Goal: Information Seeking & Learning: Understand process/instructions

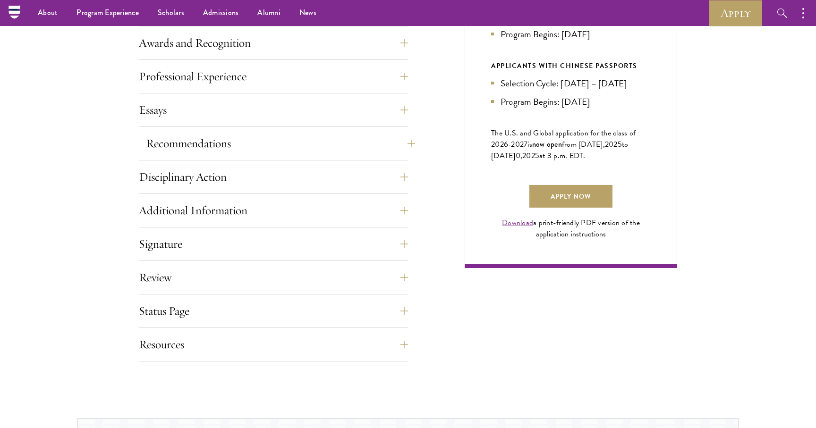
scroll to position [566, 0]
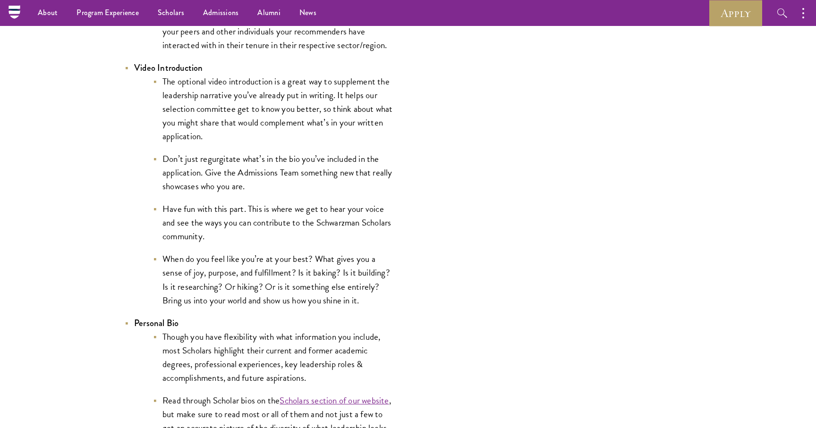
scroll to position [1577, 0]
click at [214, 165] on li "Don’t just regurgitate what’s in the bio you’ve included in the application. Gi…" at bounding box center [273, 173] width 241 height 41
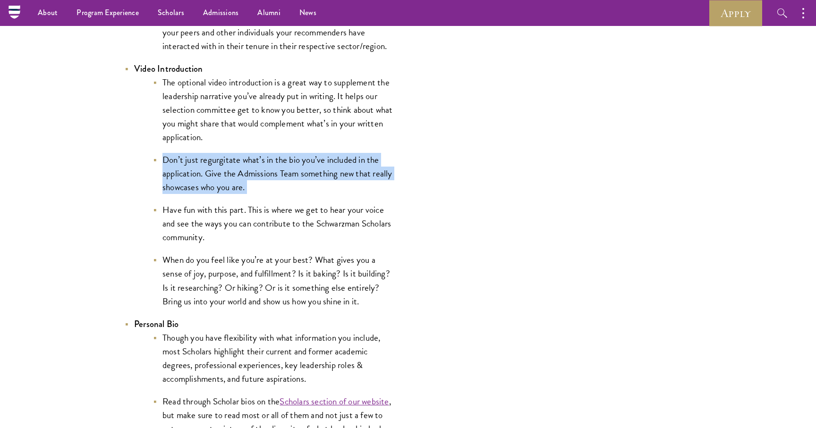
click at [218, 211] on li "Have fun with this part. This is where we get to hear your voice and see the wa…" at bounding box center [273, 223] width 241 height 41
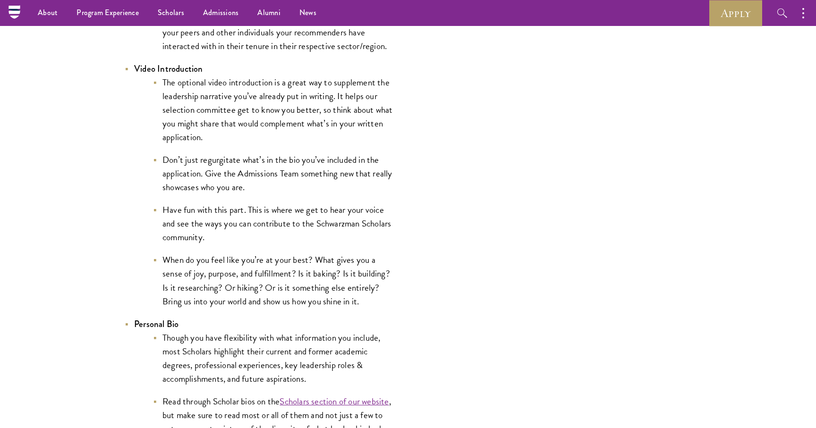
click at [218, 211] on li "Have fun with this part. This is where we get to hear your voice and see the wa…" at bounding box center [273, 223] width 241 height 41
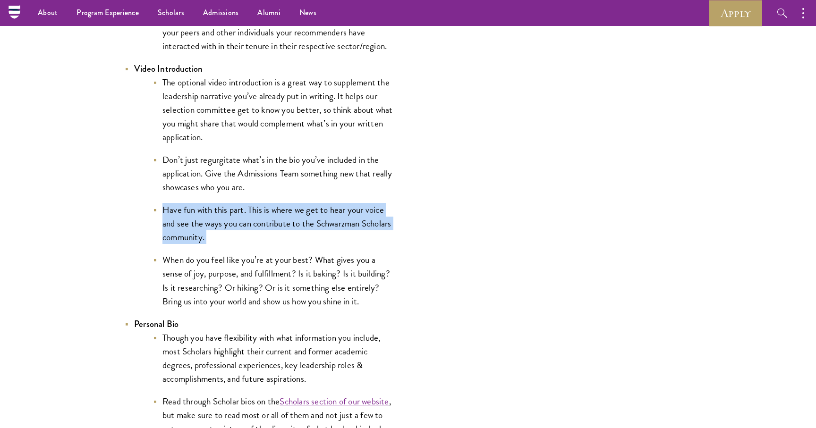
click at [249, 182] on li "Don’t just regurgitate what’s in the bio you’ve included in the application. Gi…" at bounding box center [273, 173] width 241 height 41
